Goal: Use online tool/utility: Utilize a website feature to perform a specific function

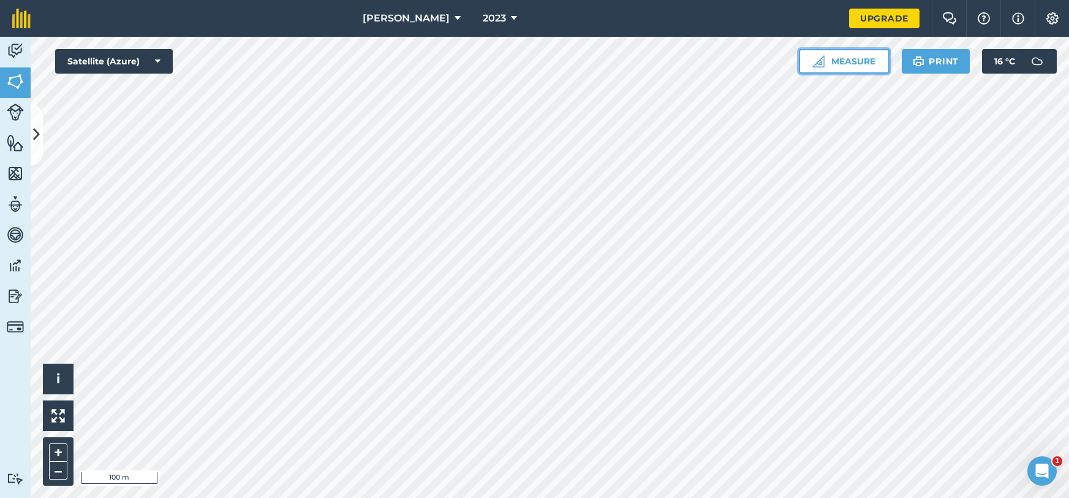
click at [831, 61] on button "Measure" at bounding box center [844, 61] width 91 height 25
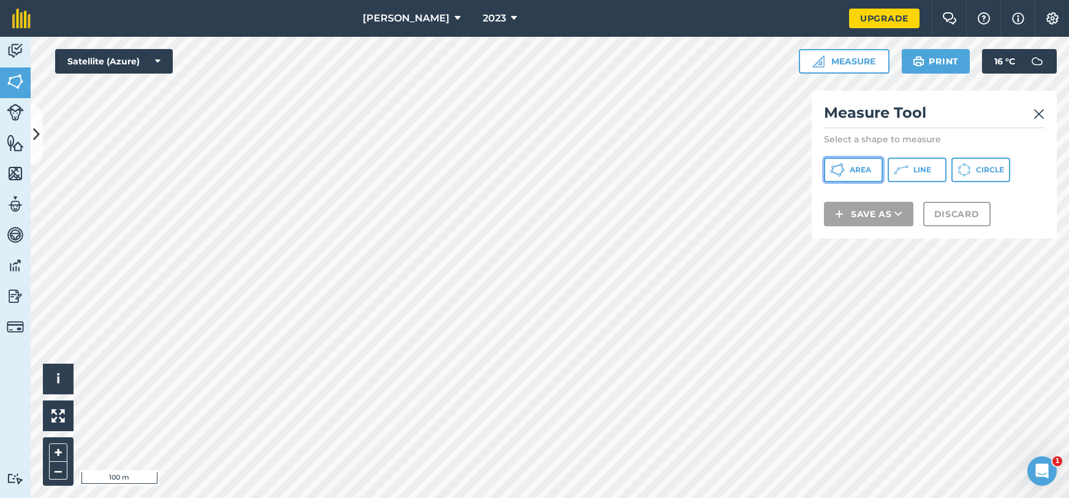
click at [855, 171] on span "Area" at bounding box center [860, 170] width 21 height 10
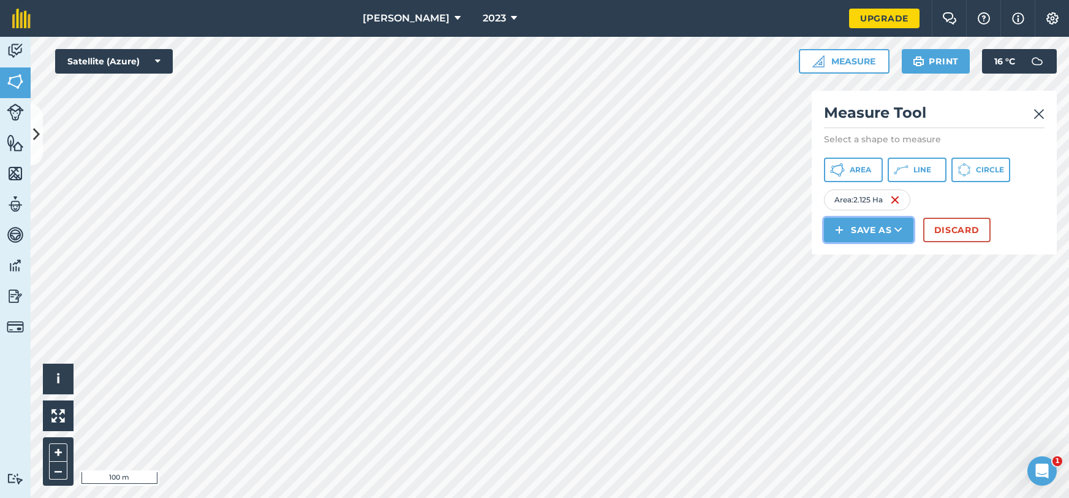
click at [856, 232] on button "Save as" at bounding box center [868, 230] width 89 height 25
click at [890, 311] on link "Note" at bounding box center [869, 312] width 86 height 27
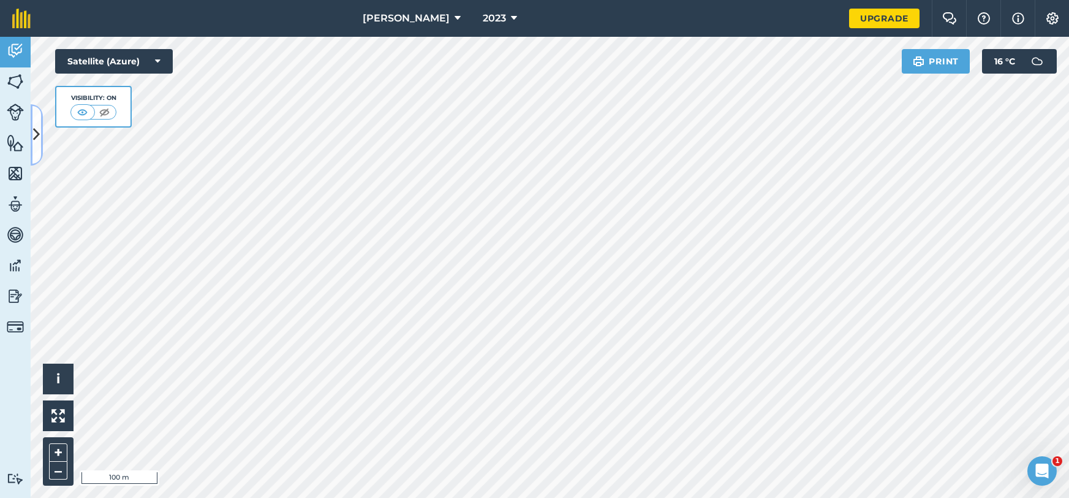
click at [41, 152] on button at bounding box center [37, 134] width 12 height 61
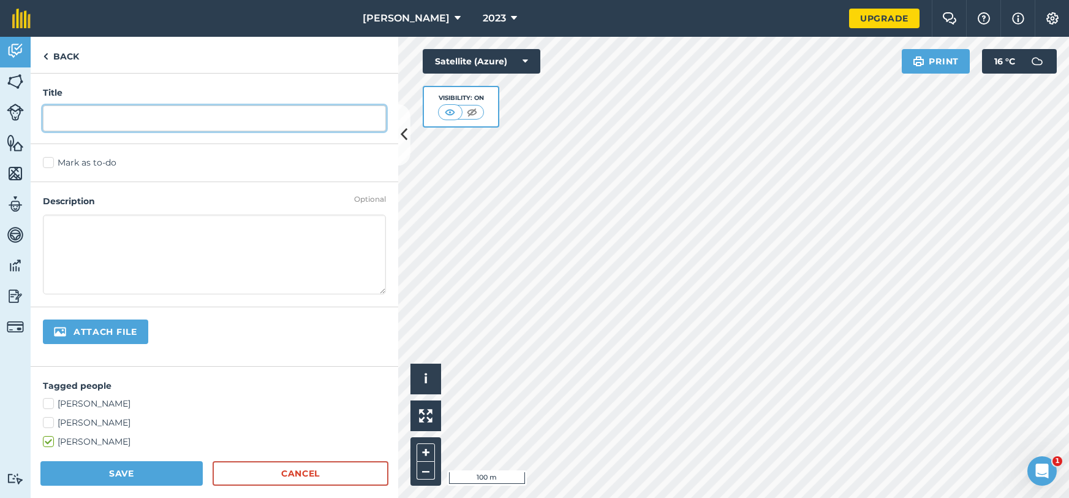
click at [101, 113] on input "text" at bounding box center [214, 118] width 343 height 26
type input "half"
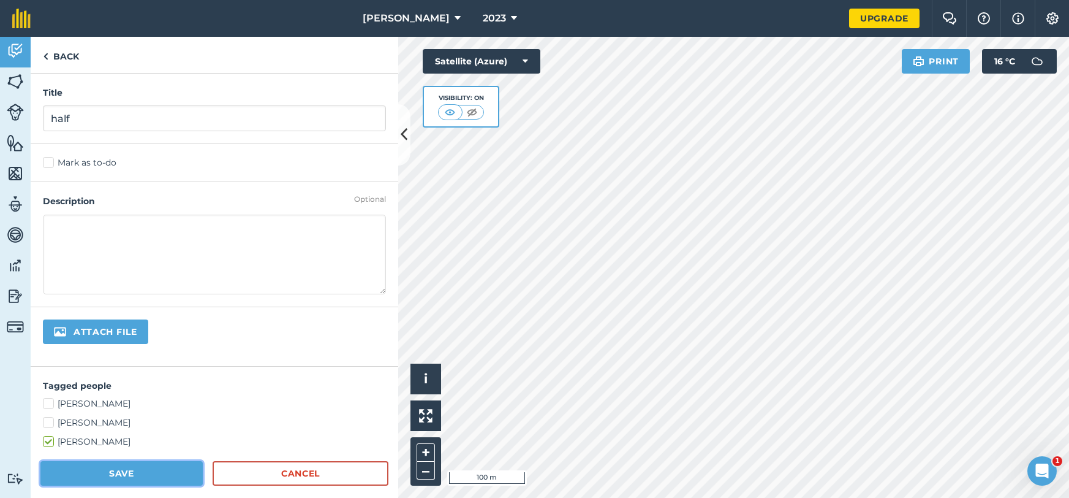
click at [113, 477] on button "Save" at bounding box center [121, 473] width 162 height 25
